Goal: Task Accomplishment & Management: Complete application form

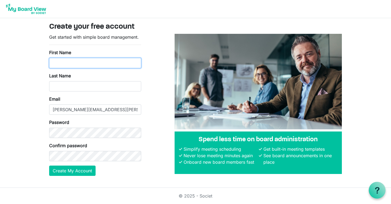
click at [114, 60] on input "First Name" at bounding box center [95, 63] width 92 height 10
type input "Karlee"
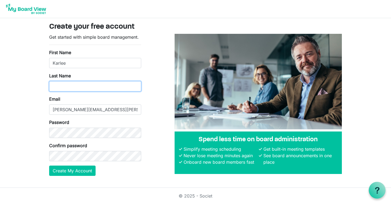
type input "[PERSON_NAME]"
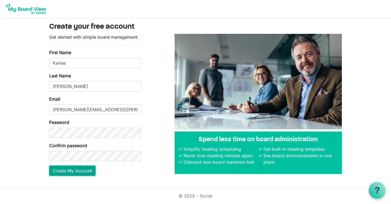
click at [83, 172] on button "Create My Account" at bounding box center [72, 171] width 46 height 10
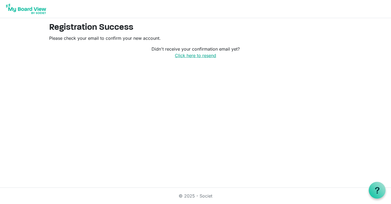
click at [191, 55] on link "Click here to resend" at bounding box center [195, 55] width 41 height 5
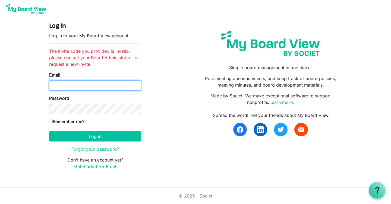
click at [107, 85] on input "Email" at bounding box center [95, 86] width 92 height 10
type input "[PERSON_NAME][EMAIL_ADDRESS][PERSON_NAME][DOMAIN_NAME]"
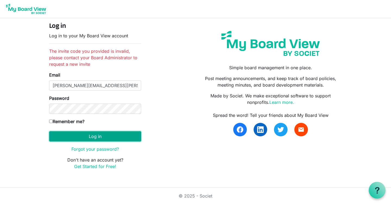
click at [105, 138] on button "Log in" at bounding box center [95, 137] width 92 height 10
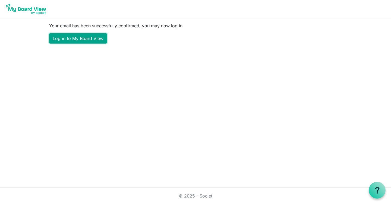
click at [92, 37] on link "Log in to My Board View" at bounding box center [78, 38] width 58 height 10
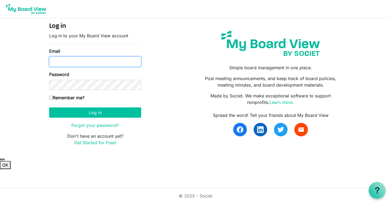
click at [93, 59] on input "Email" at bounding box center [95, 62] width 92 height 10
type input "[PERSON_NAME][EMAIL_ADDRESS][PERSON_NAME][DOMAIN_NAME]"
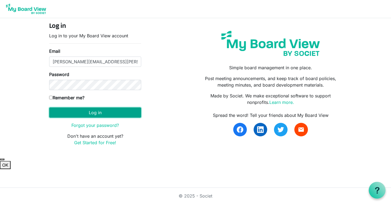
click at [108, 111] on button "Log in" at bounding box center [95, 113] width 92 height 10
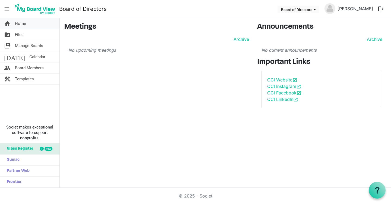
click at [24, 24] on span "Home" at bounding box center [20, 23] width 11 height 11
click at [36, 36] on link "folder_shared Files" at bounding box center [29, 34] width 59 height 11
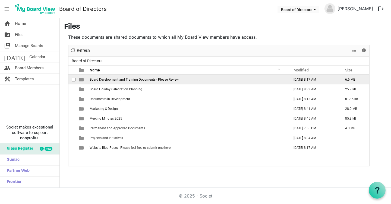
click at [119, 80] on span "Board Development and Training Documents - Please Review" at bounding box center [133, 80] width 89 height 4
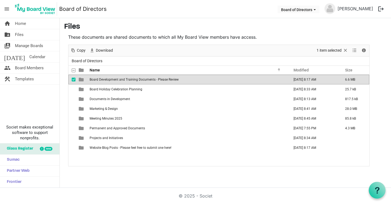
click at [119, 80] on span "Board Development and Training Documents - Please Review" at bounding box center [133, 80] width 89 height 4
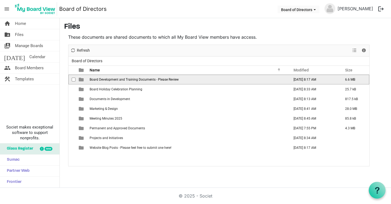
click at [119, 80] on span "Board Development and Training Documents - Please Review" at bounding box center [133, 80] width 89 height 4
